Goal: Task Accomplishment & Management: Complete application form

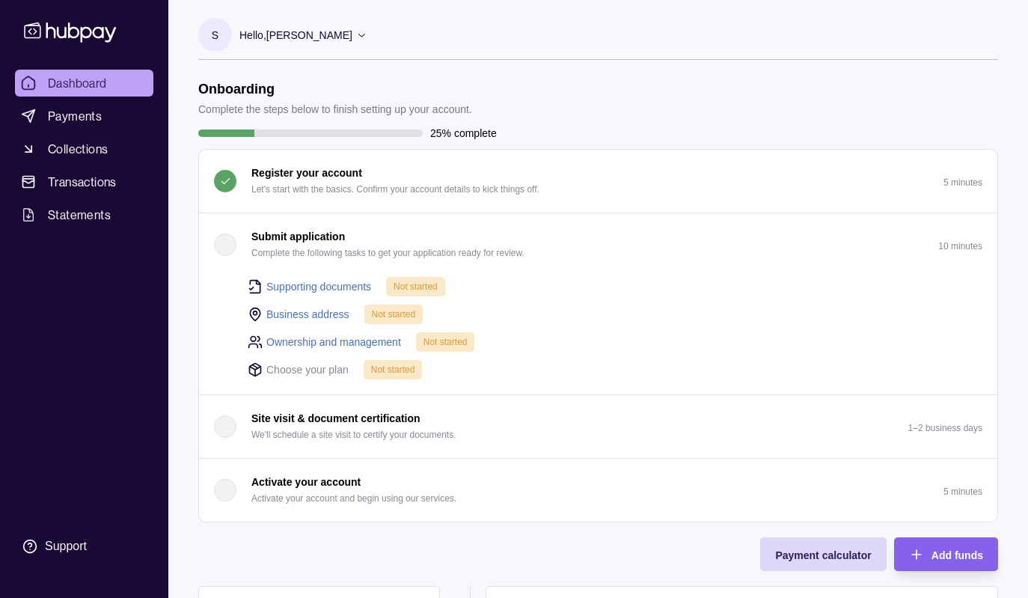
click at [367, 37] on icon at bounding box center [361, 34] width 11 height 11
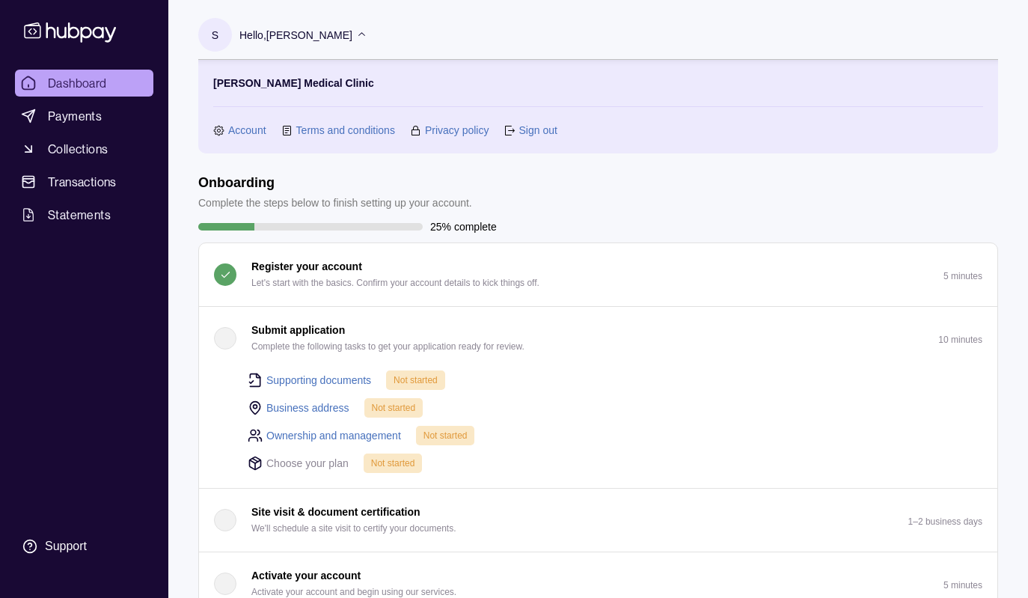
click at [367, 37] on icon at bounding box center [361, 34] width 11 height 11
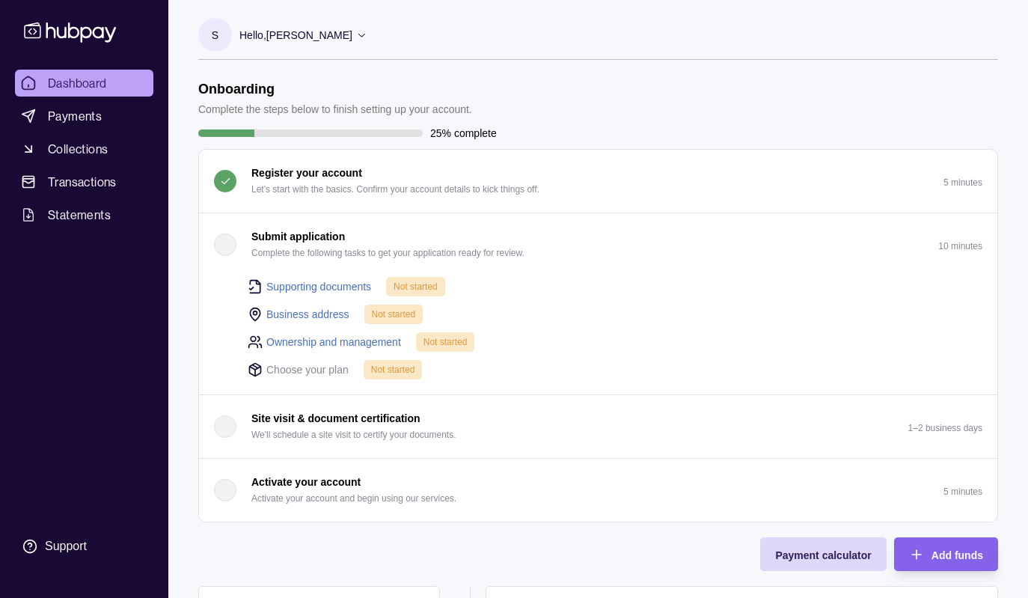
click at [231, 248] on div "button" at bounding box center [225, 244] width 22 height 22
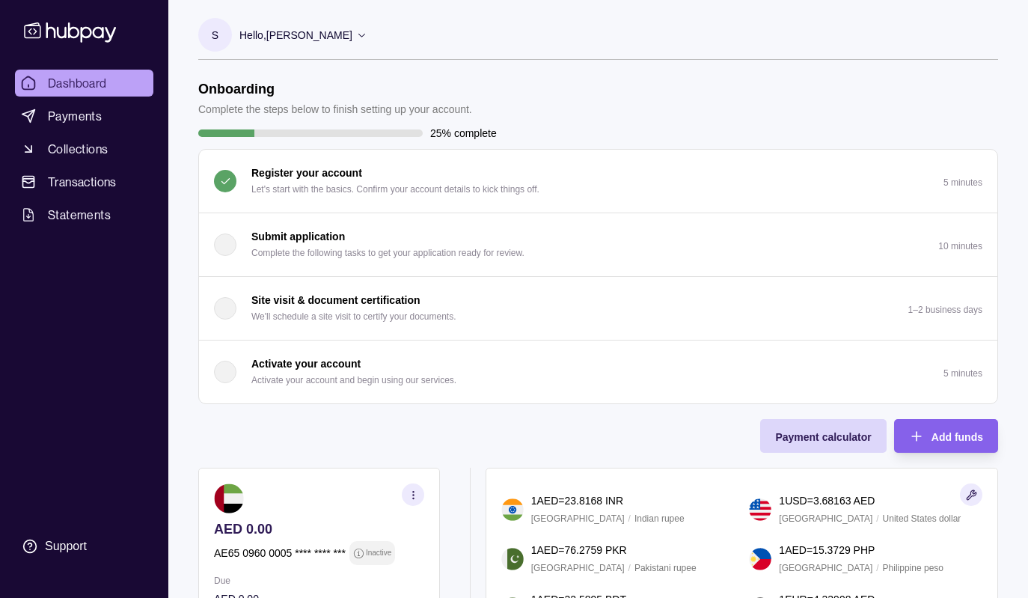
click at [231, 248] on div "button" at bounding box center [225, 244] width 22 height 22
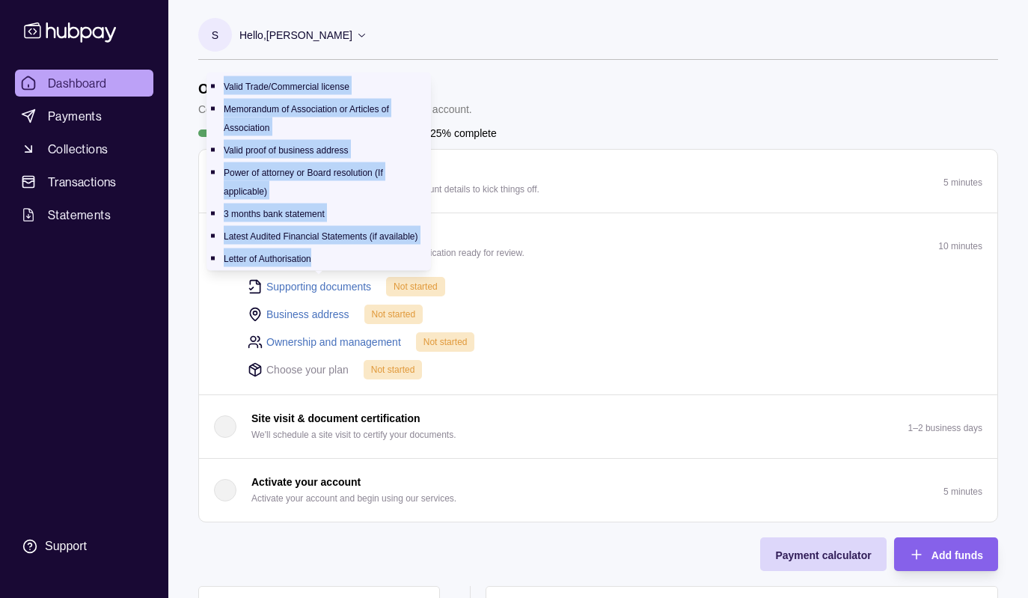
drag, startPoint x: 316, startPoint y: 256, endPoint x: 209, endPoint y: 77, distance: 207.9
click at [209, 76] on div "Valid Trade/Commercial license Memorandum of Association or Articles of Associa…" at bounding box center [318, 172] width 224 height 198
copy ul "Valid Trade/Commercial license Memorandum of Association or Articles of Associa…"
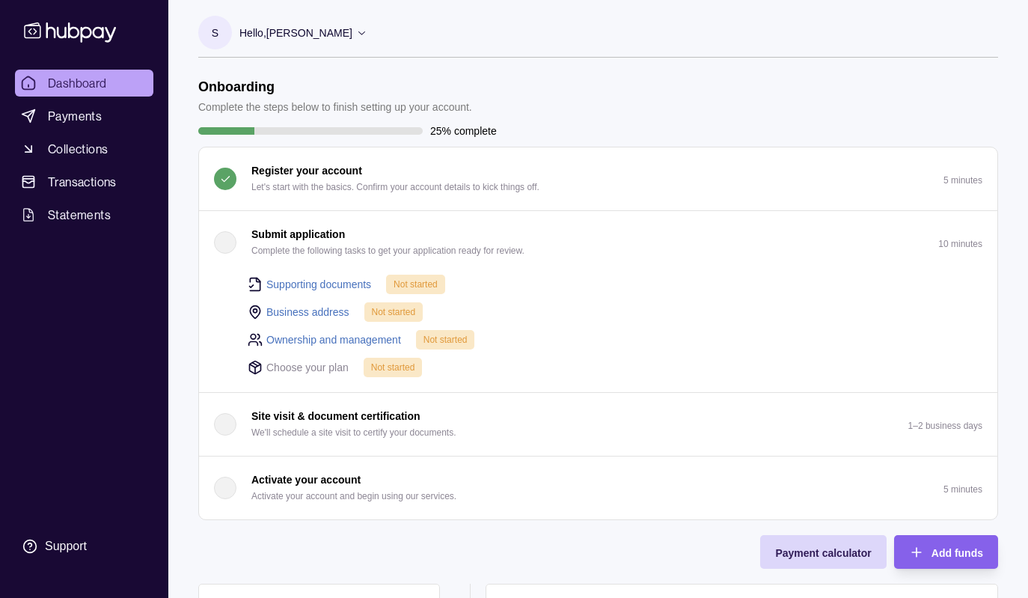
scroll to position [1, 0]
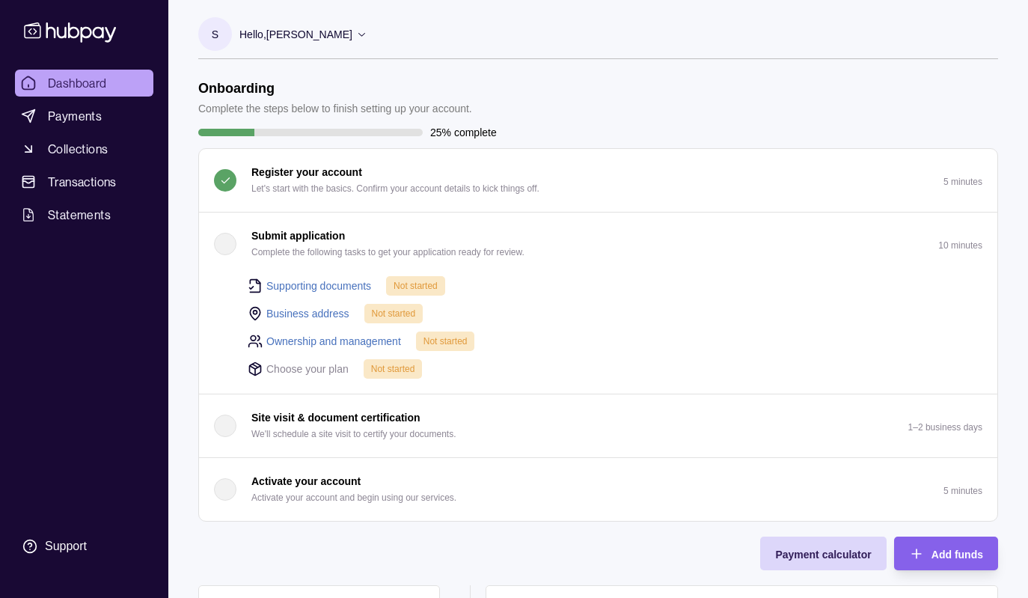
click at [230, 248] on div "button" at bounding box center [225, 244] width 22 height 22
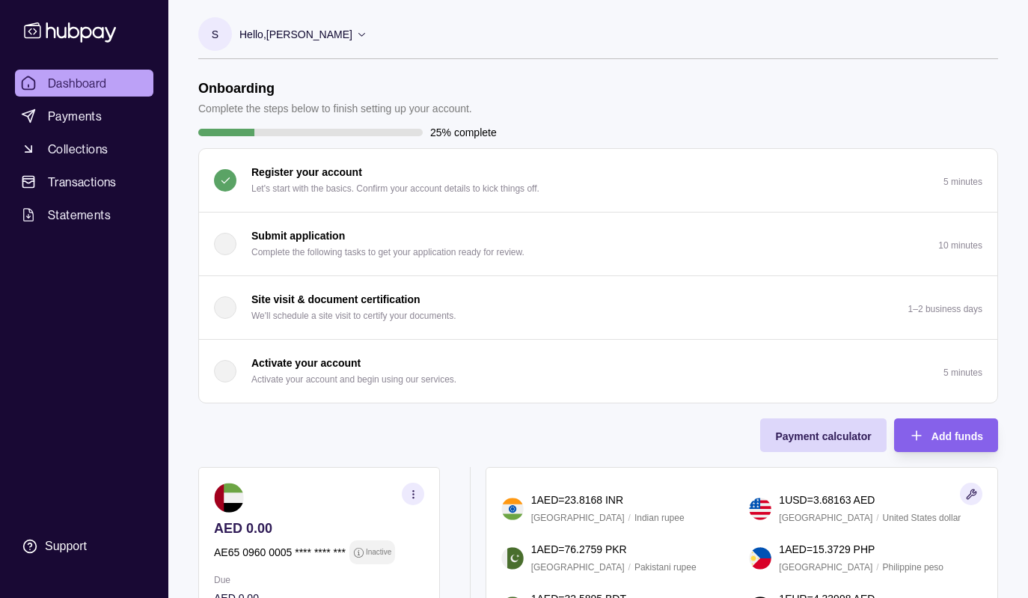
click at [236, 243] on div "Submit application Complete the following tasks to get your application ready f…" at bounding box center [369, 243] width 310 height 33
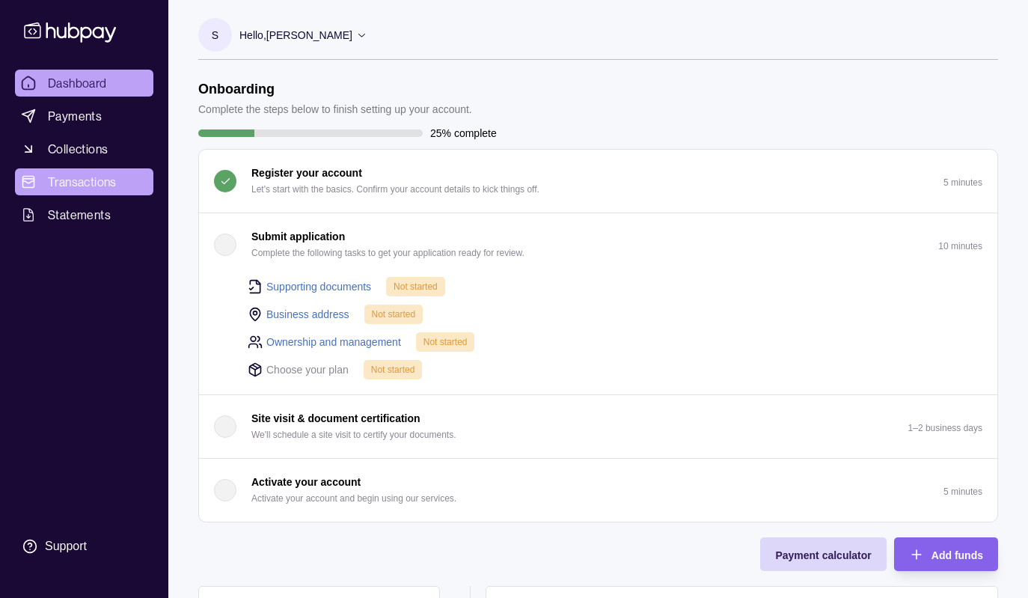
scroll to position [0, 0]
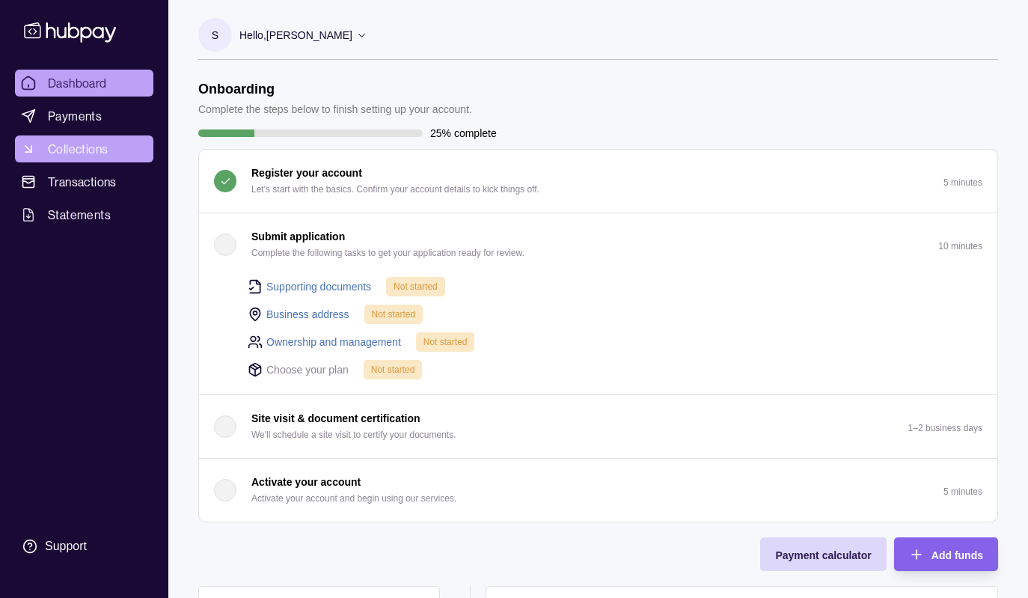
click at [79, 147] on span "Collections" at bounding box center [78, 149] width 60 height 18
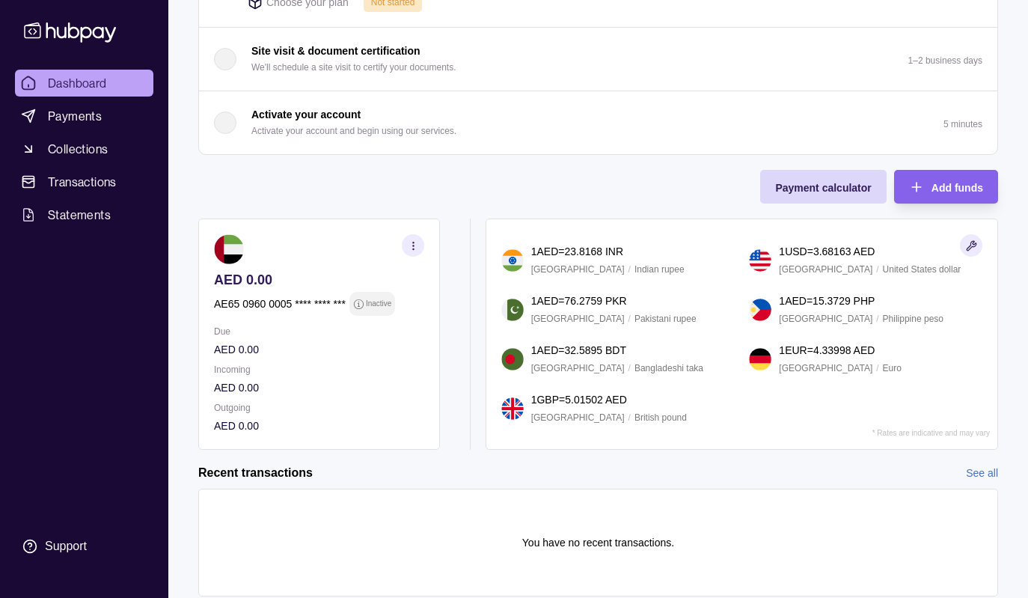
scroll to position [363, 0]
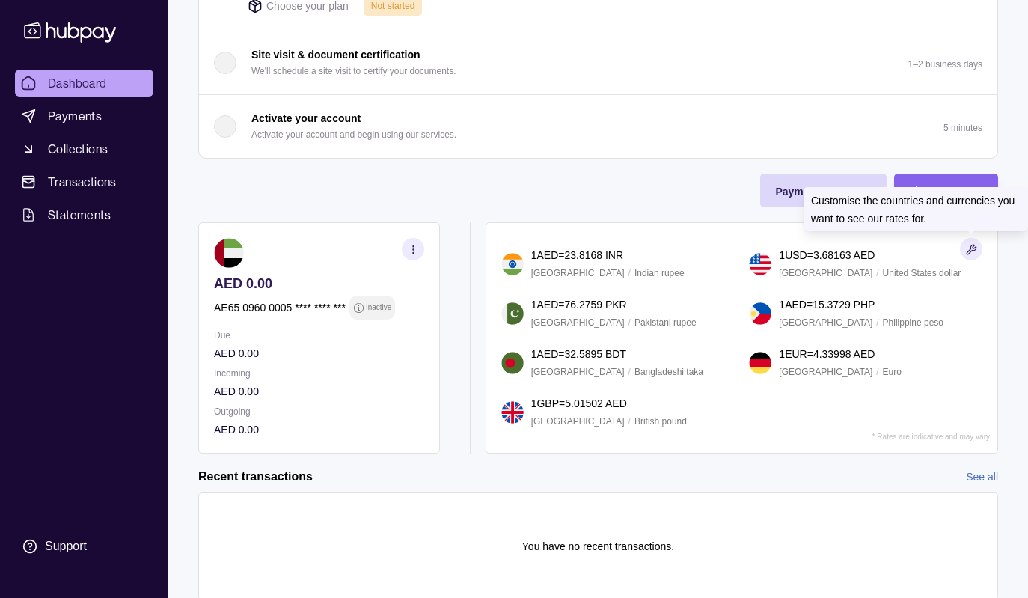
click at [971, 251] on icon "button" at bounding box center [971, 250] width 10 height 10
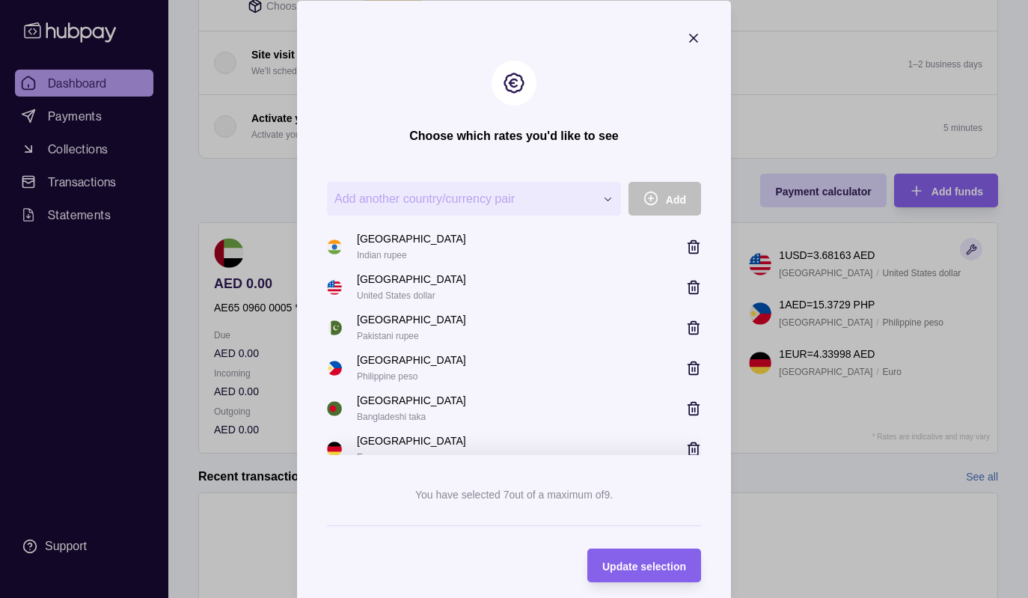
scroll to position [0, 0]
click at [691, 32] on icon "button" at bounding box center [693, 37] width 15 height 15
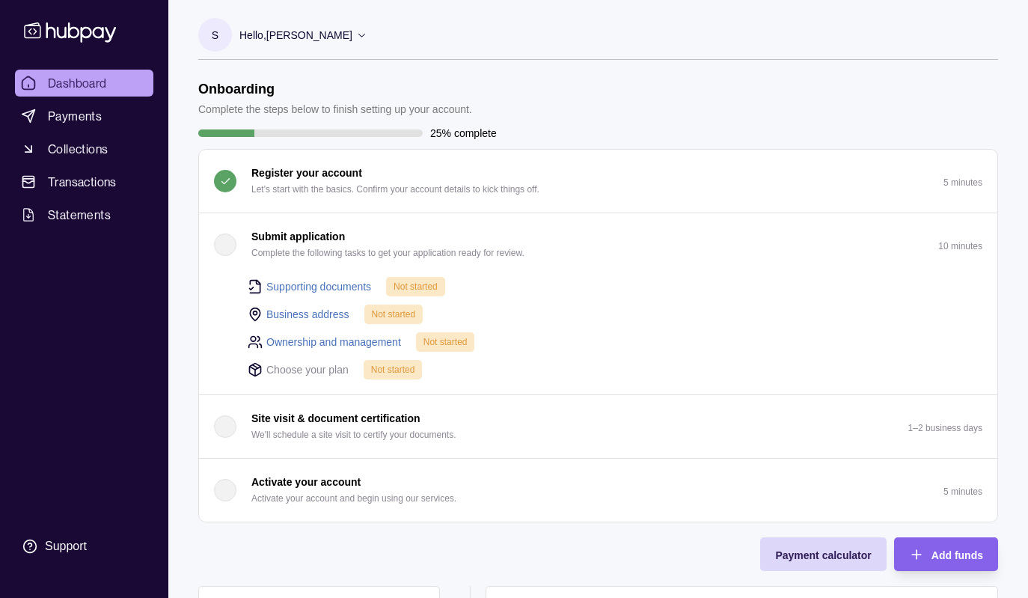
click at [367, 34] on icon at bounding box center [361, 34] width 11 height 11
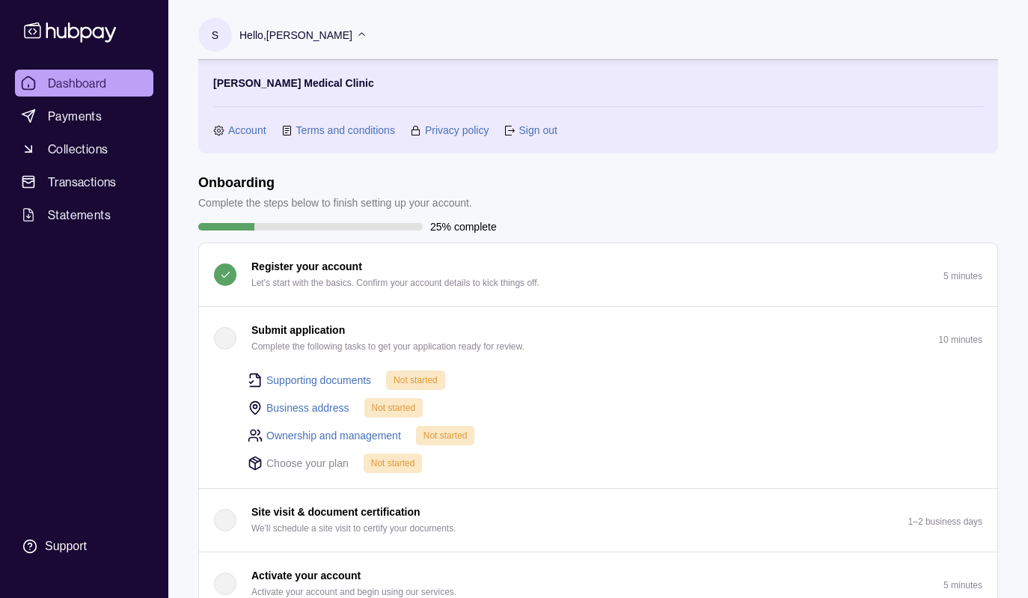
click at [367, 35] on icon at bounding box center [361, 34] width 11 height 11
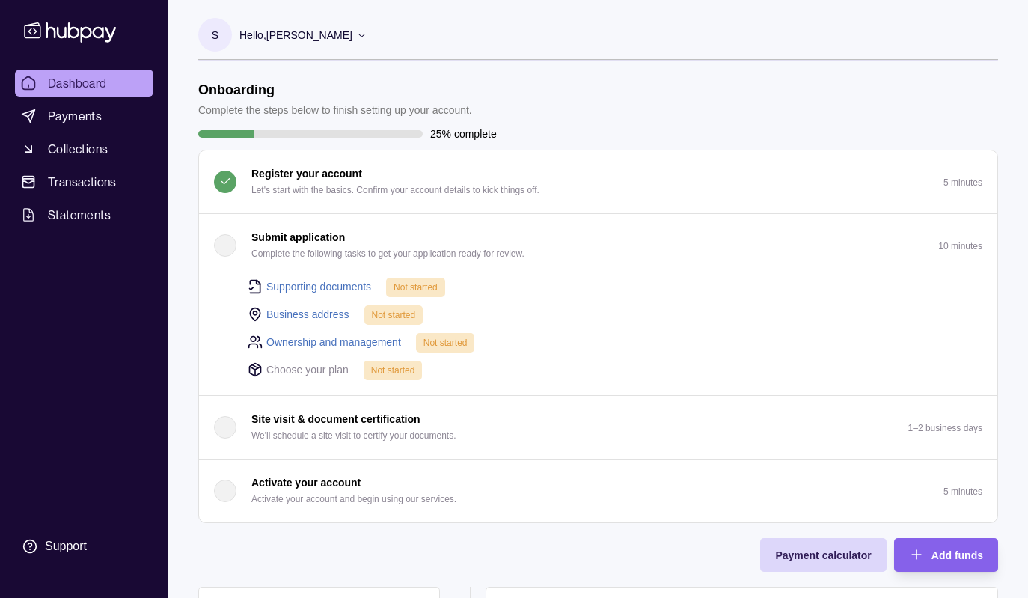
click at [365, 35] on icon at bounding box center [361, 36] width 7 height 4
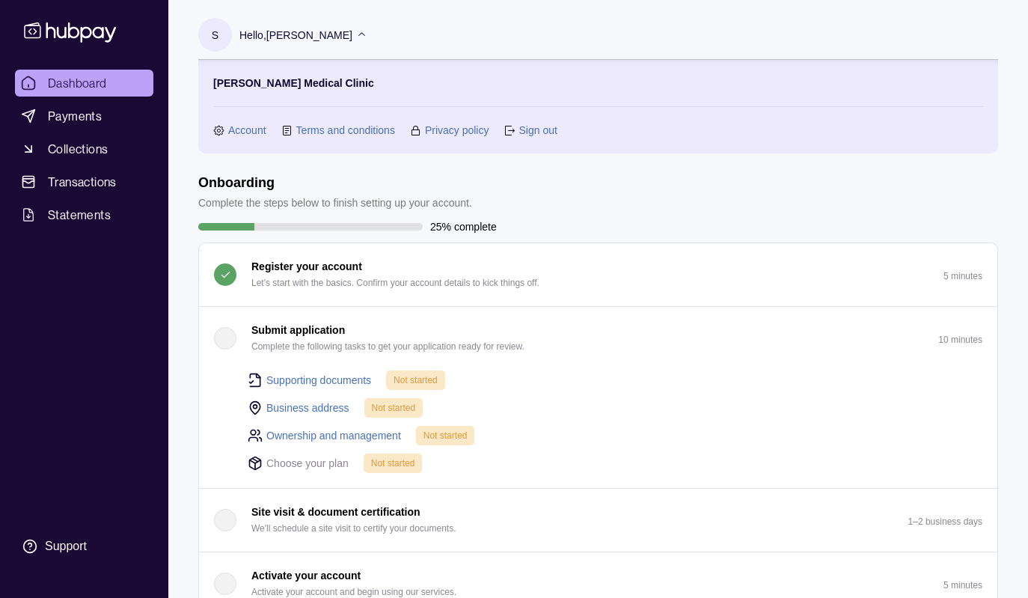
click at [365, 34] on icon at bounding box center [361, 34] width 7 height 4
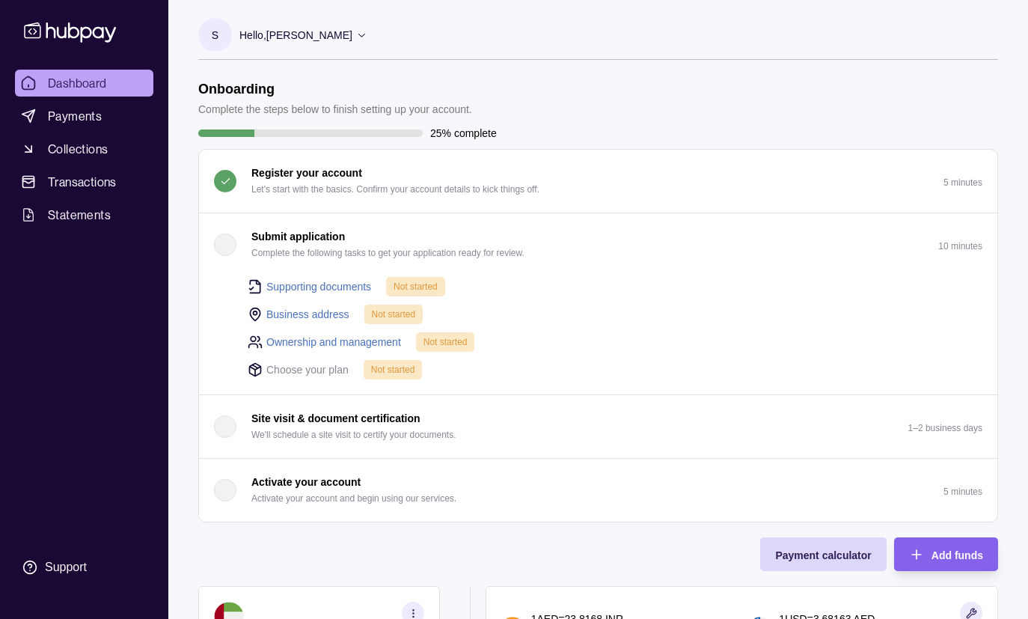
click at [367, 33] on icon at bounding box center [361, 34] width 11 height 11
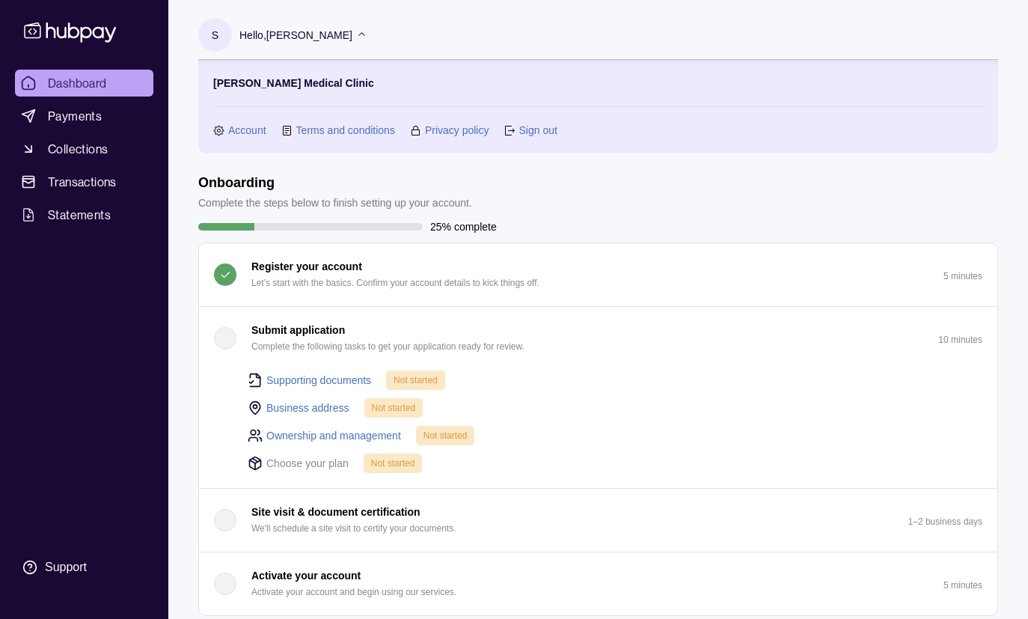
click at [533, 131] on link "Sign out" at bounding box center [537, 130] width 38 height 16
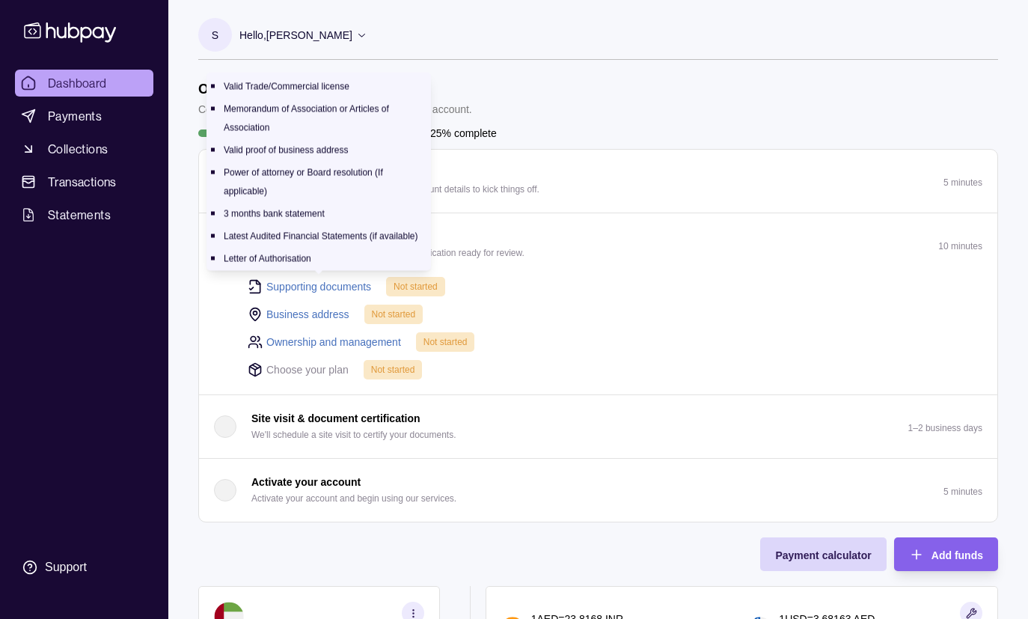
click at [337, 286] on link "Supporting documents" at bounding box center [318, 286] width 105 height 16
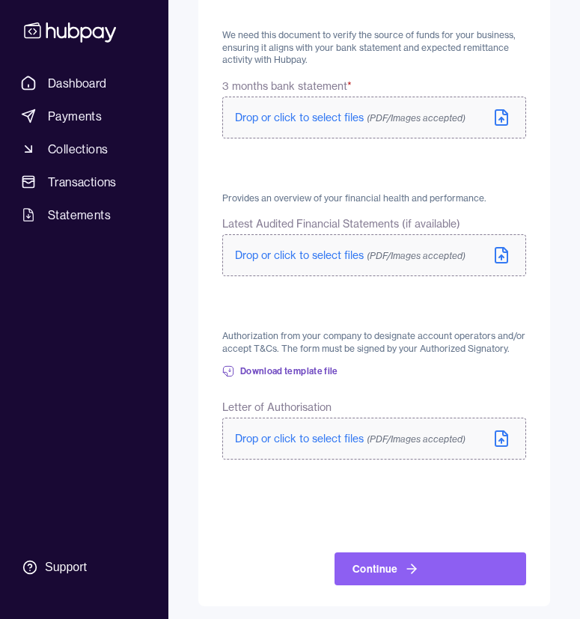
scroll to position [853, 0]
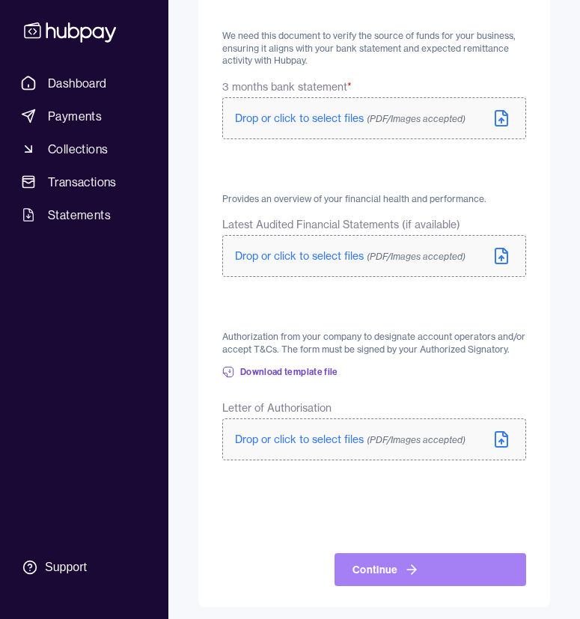
click at [404, 563] on icon at bounding box center [411, 569] width 15 height 15
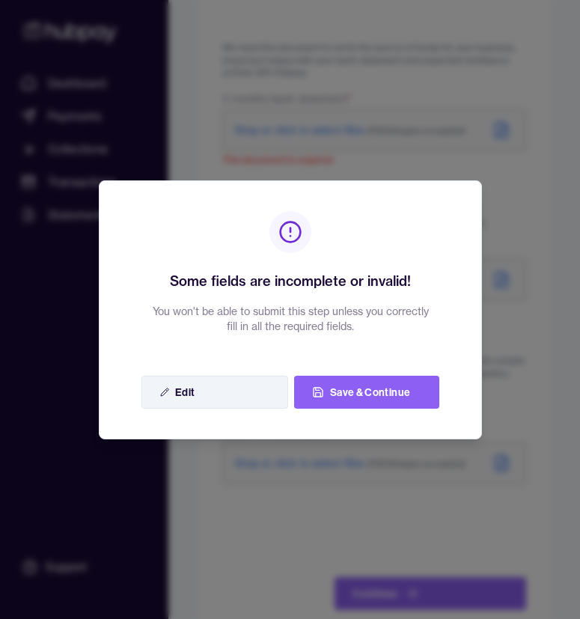
click at [251, 393] on button "Edit" at bounding box center [214, 391] width 147 height 33
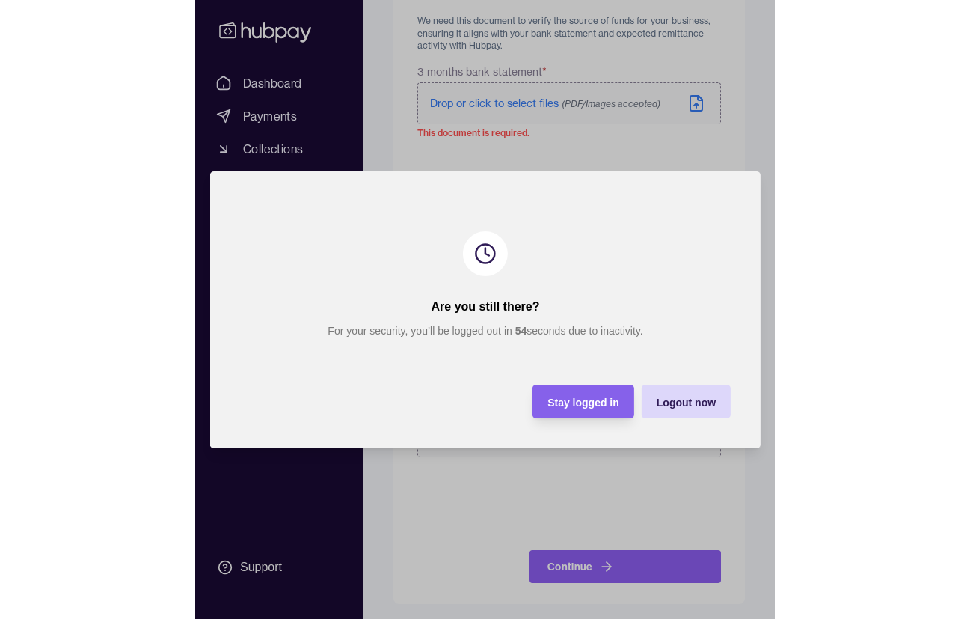
scroll to position [515, 0]
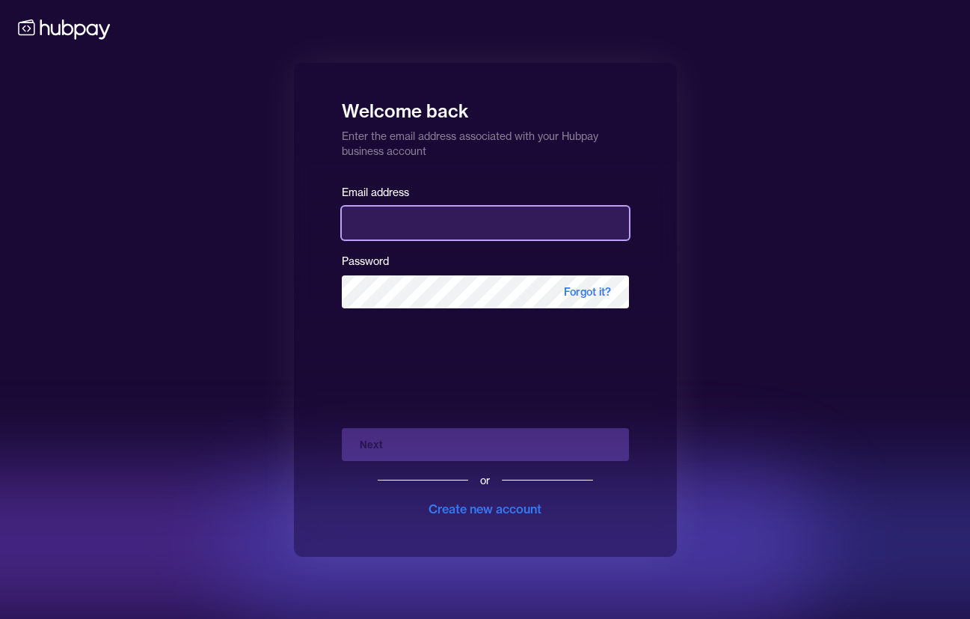
type input "**********"
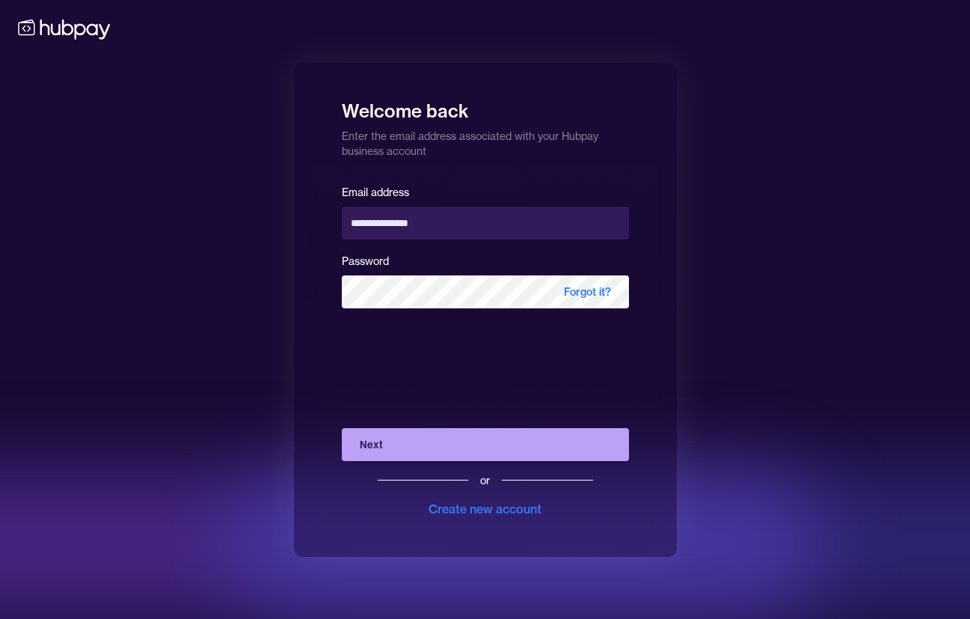
click at [470, 452] on button "Next" at bounding box center [485, 444] width 287 height 33
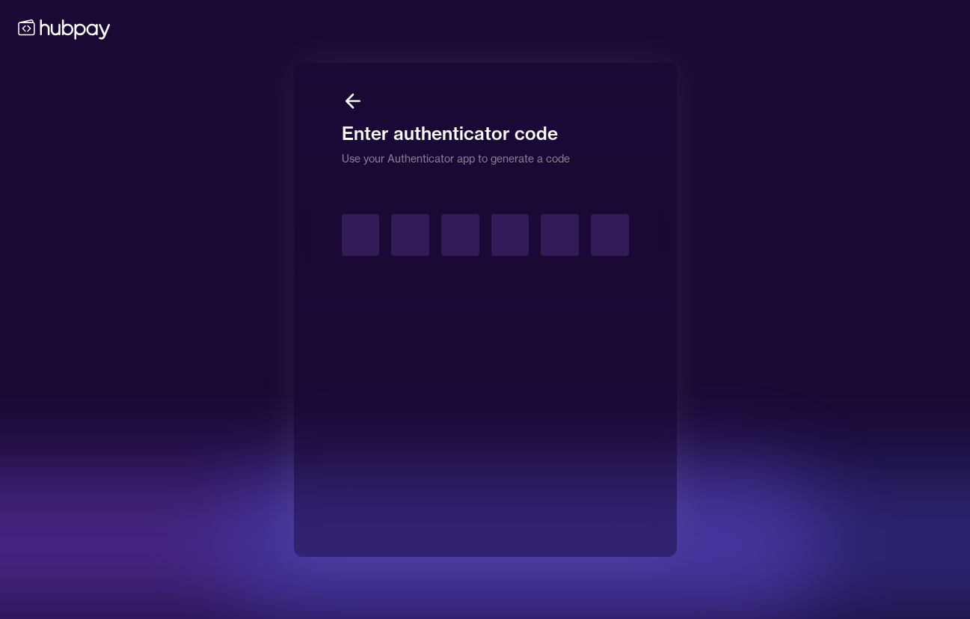
type input "*"
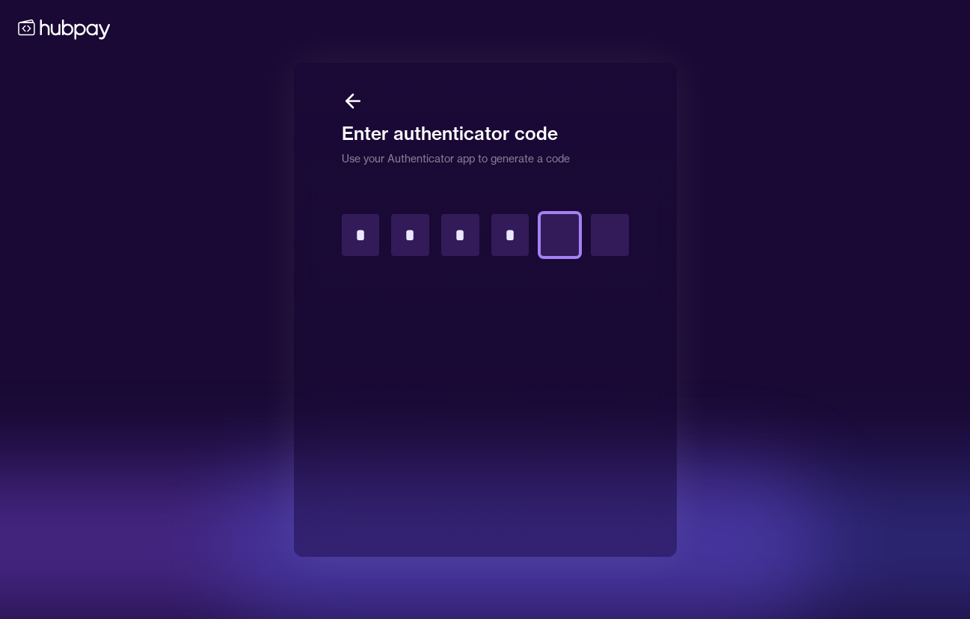
type input "*"
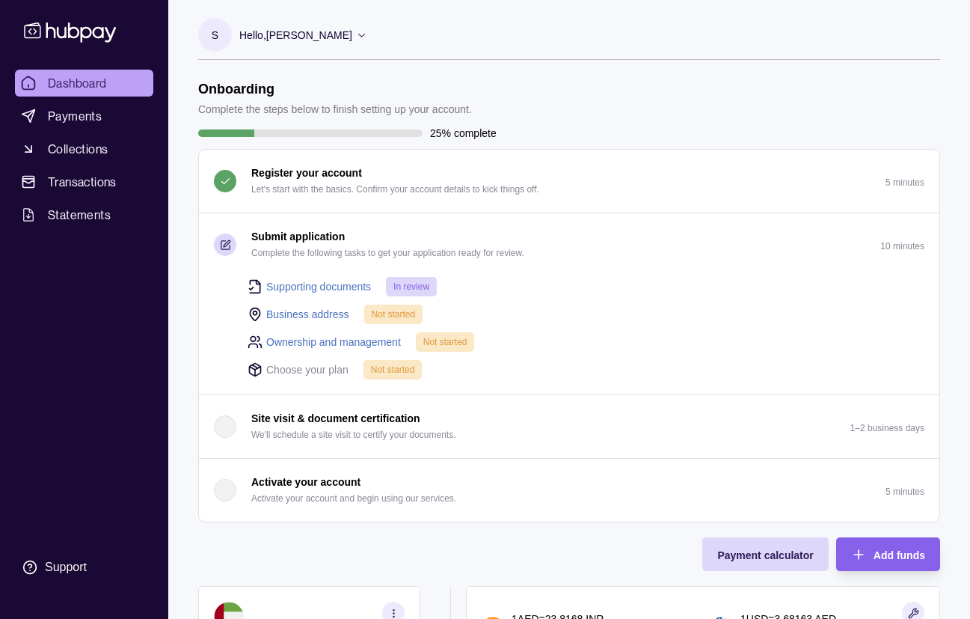
click at [397, 316] on span "Not started" at bounding box center [394, 314] width 44 height 10
click at [227, 245] on icon "button" at bounding box center [226, 243] width 7 height 7
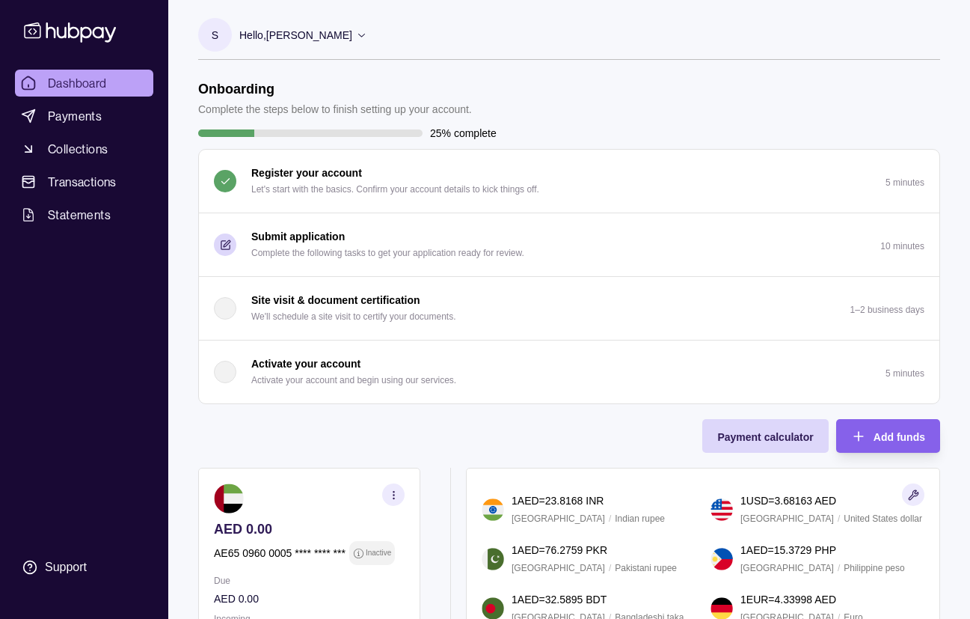
click at [227, 245] on icon "button" at bounding box center [226, 243] width 7 height 7
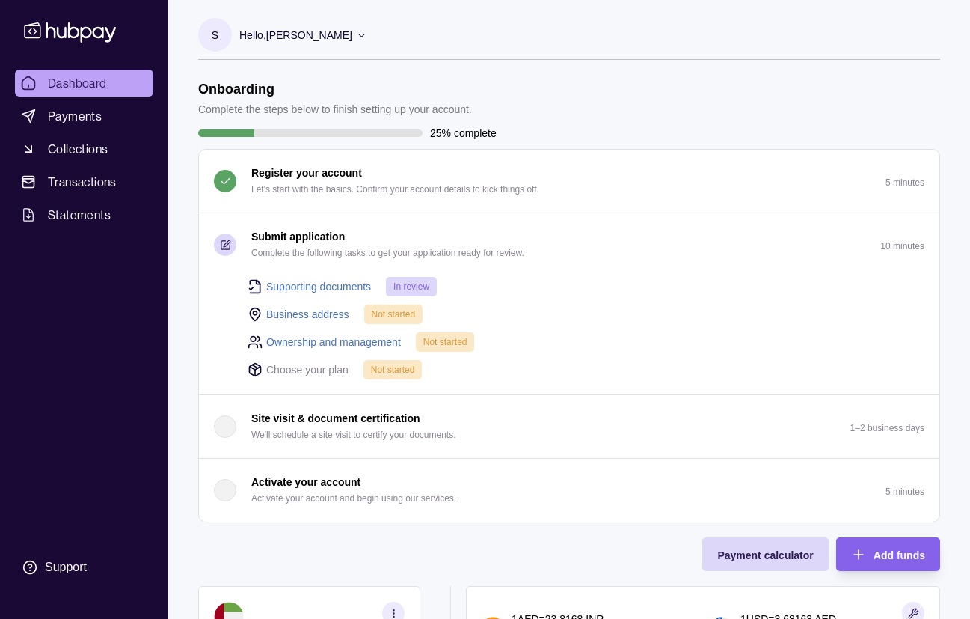
click at [375, 343] on link "Ownership and management" at bounding box center [333, 342] width 135 height 16
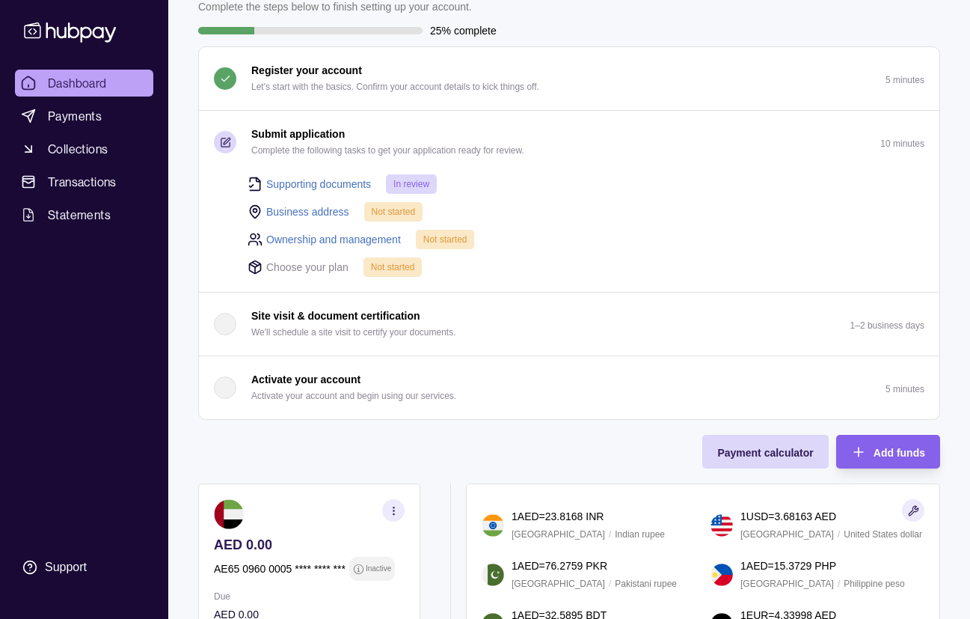
scroll to position [99, 0]
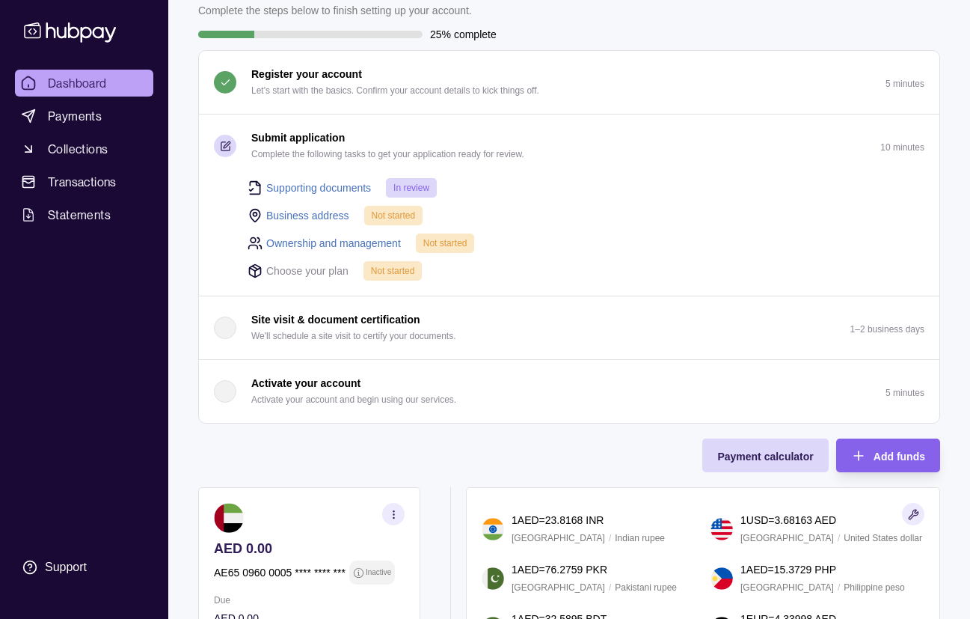
click at [402, 271] on span "Not started" at bounding box center [393, 271] width 44 height 10
click at [302, 271] on p "Choose your plan" at bounding box center [307, 271] width 82 height 16
click at [328, 212] on link "Business address" at bounding box center [307, 215] width 83 height 16
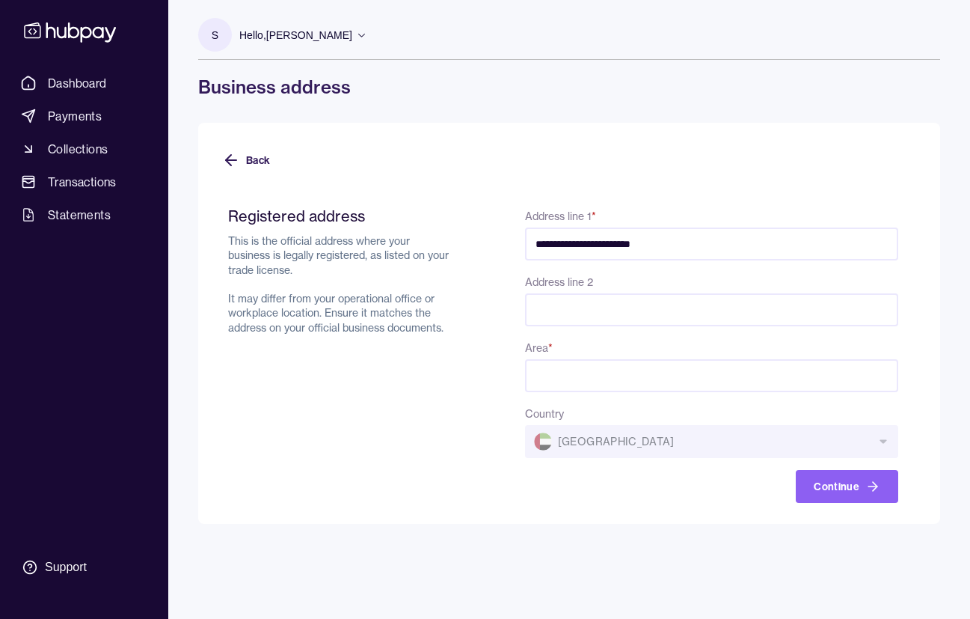
click at [589, 243] on input "**********" at bounding box center [711, 243] width 373 height 33
type input "**********"
click at [883, 376] on input "Area *" at bounding box center [711, 375] width 373 height 33
click at [811, 373] on input "Area *" at bounding box center [711, 375] width 373 height 33
click at [759, 363] on input "Area *" at bounding box center [711, 375] width 373 height 33
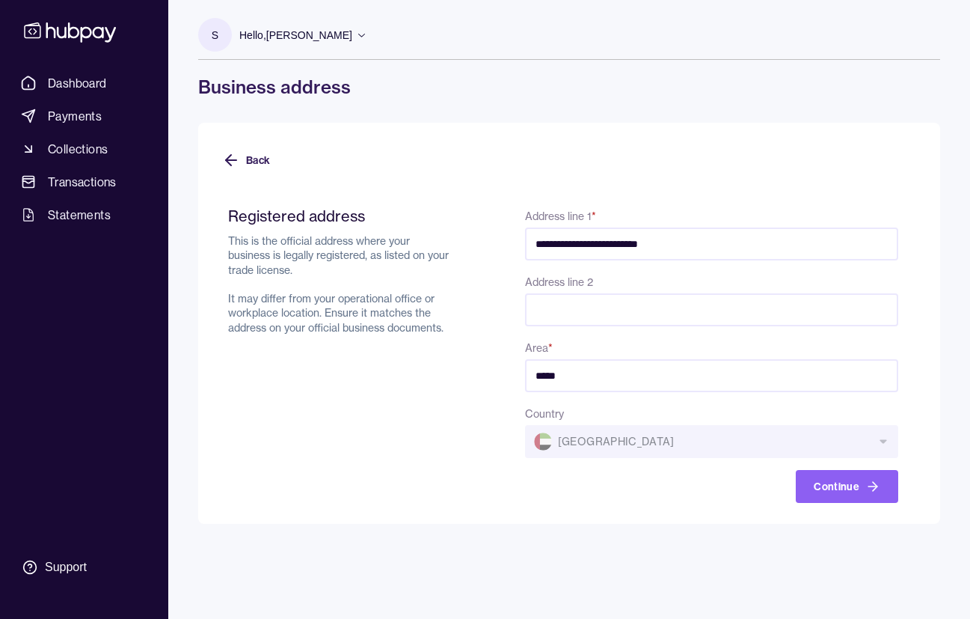
type input "*****"
click at [666, 313] on input "Address line 2" at bounding box center [711, 309] width 373 height 33
type input "*****"
click at [580, 247] on input "**********" at bounding box center [711, 243] width 373 height 33
type input "**********"
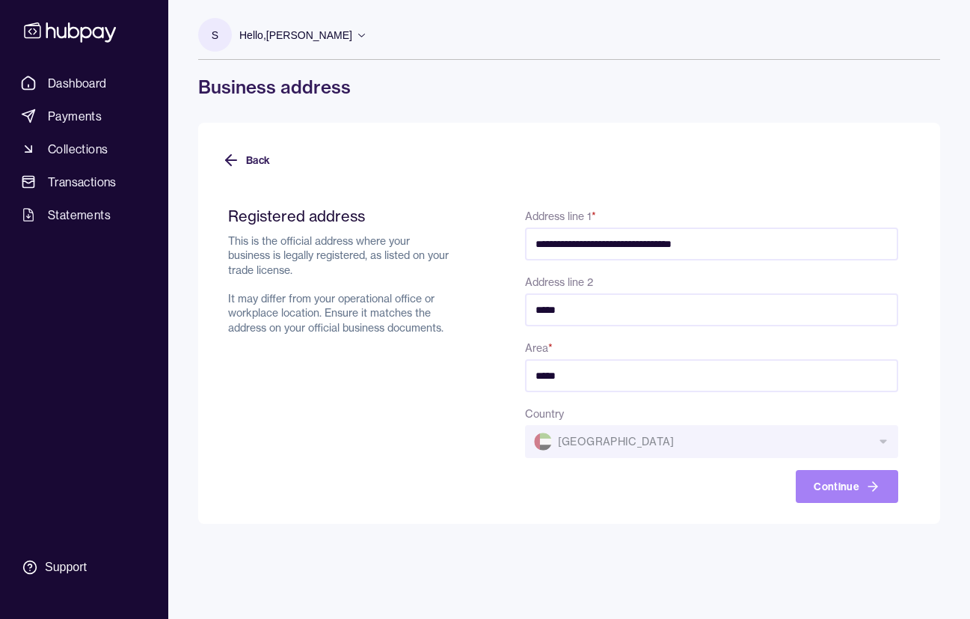
click at [846, 485] on button "Continue" at bounding box center [847, 486] width 102 height 33
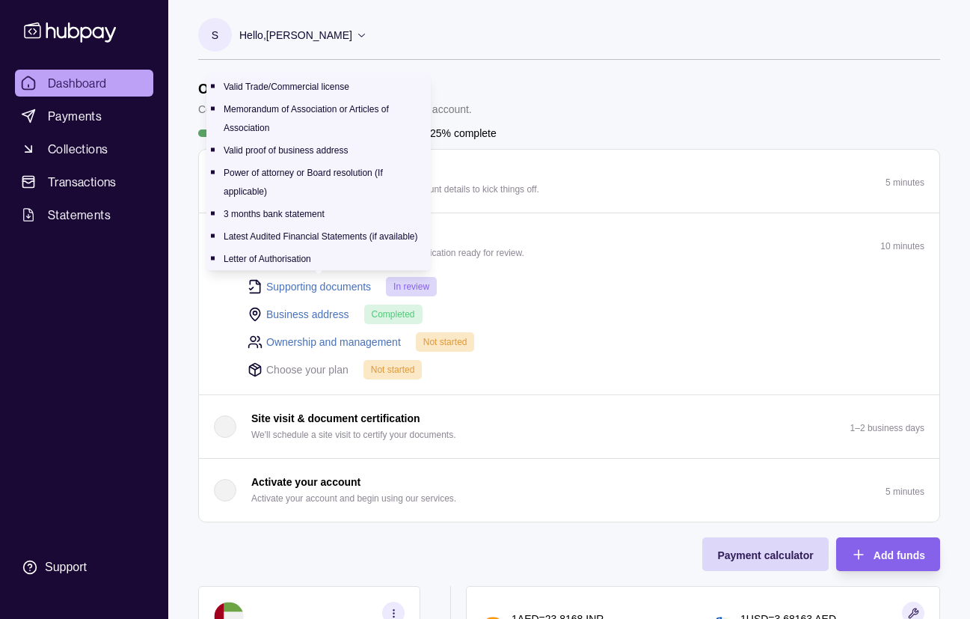
click at [331, 285] on link "Supporting documents" at bounding box center [318, 286] width 105 height 16
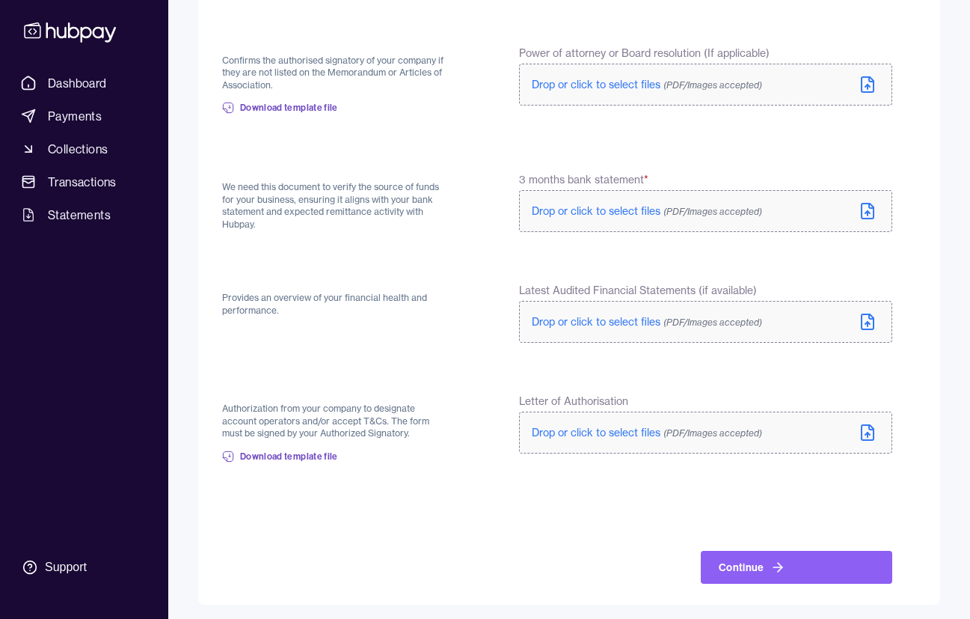
scroll to position [503, 0]
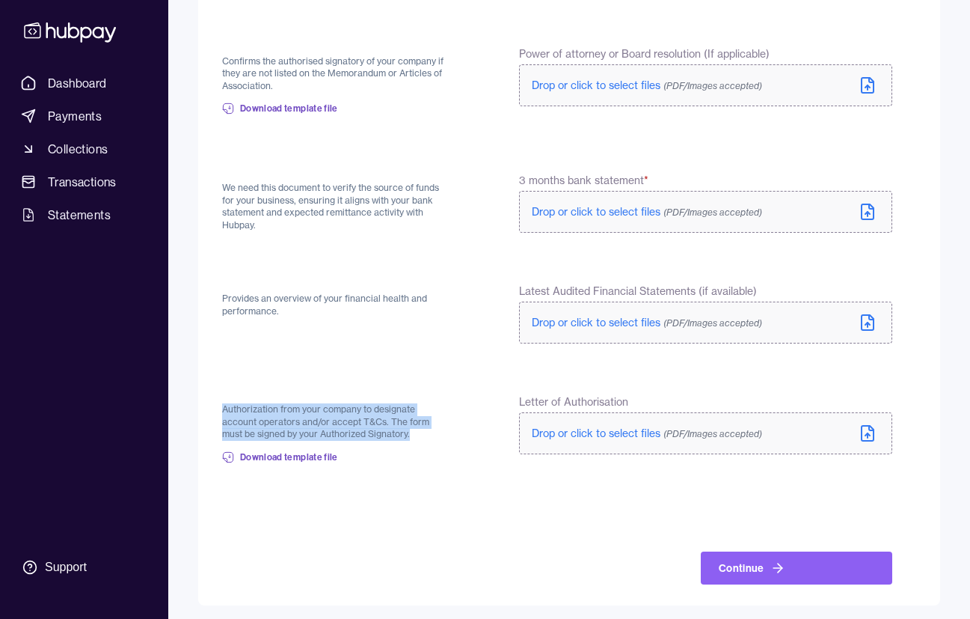
drag, startPoint x: 223, startPoint y: 404, endPoint x: 423, endPoint y: 435, distance: 202.9
click at [423, 435] on p "Authorization from your company to designate account operators and/or accept T&…" at bounding box center [334, 421] width 225 height 37
copy p "Authorization from your company to designate account operators and/or accept T&…"
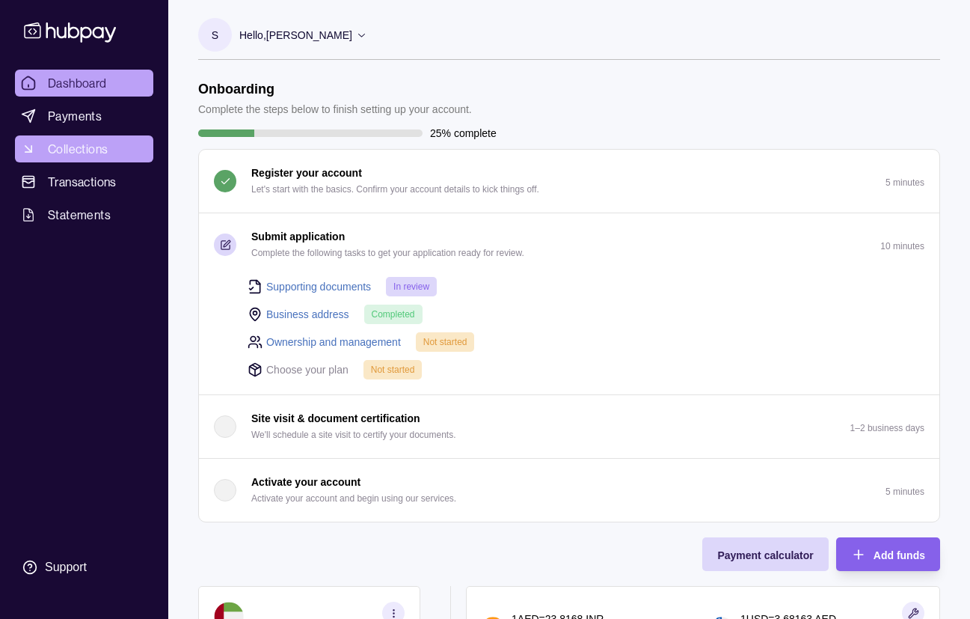
click at [76, 147] on span "Collections" at bounding box center [78, 149] width 60 height 18
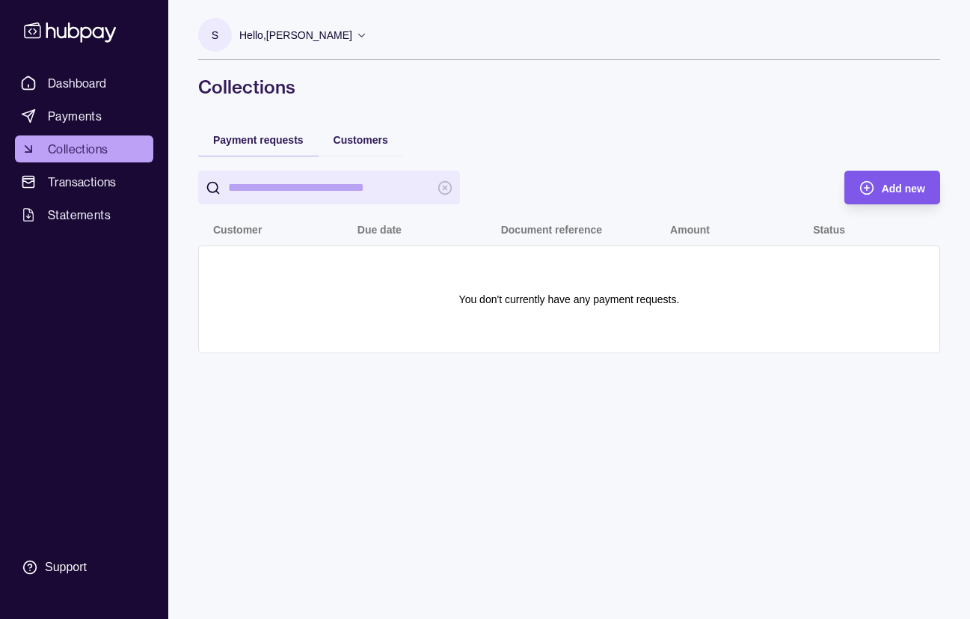
click at [893, 188] on span "Add new" at bounding box center [903, 188] width 43 height 12
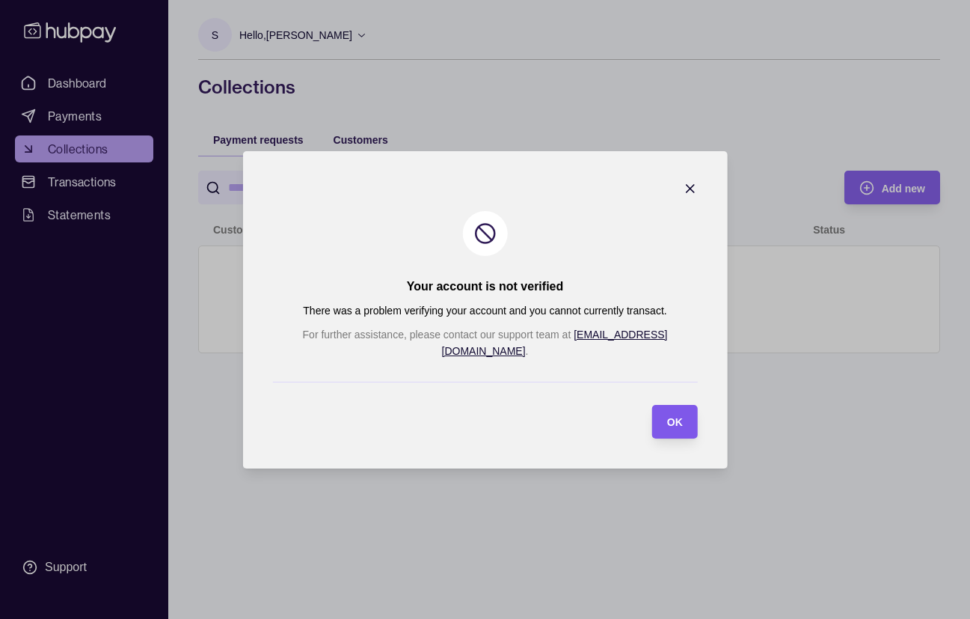
click at [667, 419] on span "OK" at bounding box center [675, 422] width 16 height 12
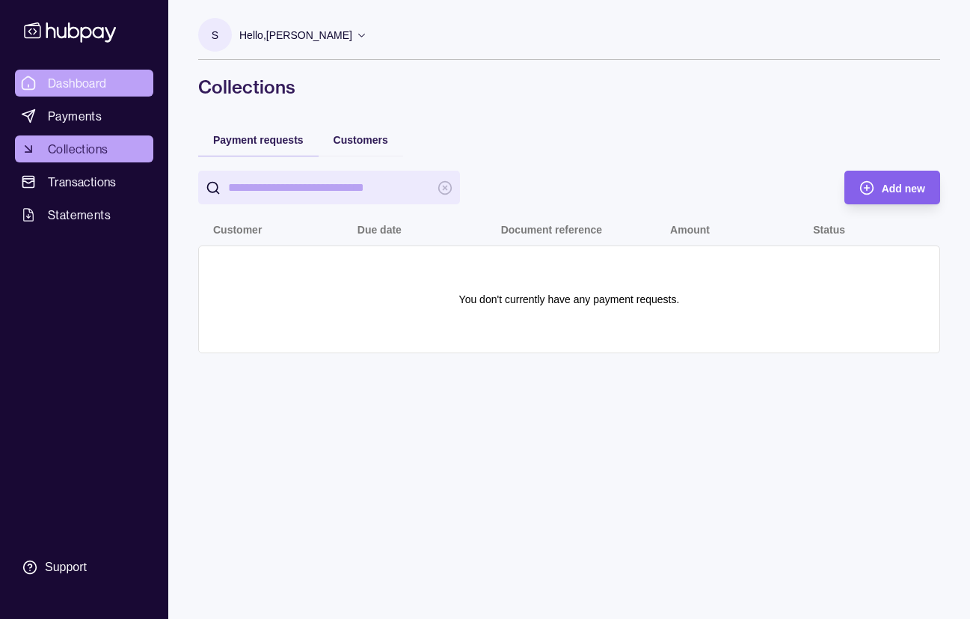
click at [92, 88] on span "Dashboard" at bounding box center [77, 83] width 59 height 18
